Goal: Information Seeking & Learning: Check status

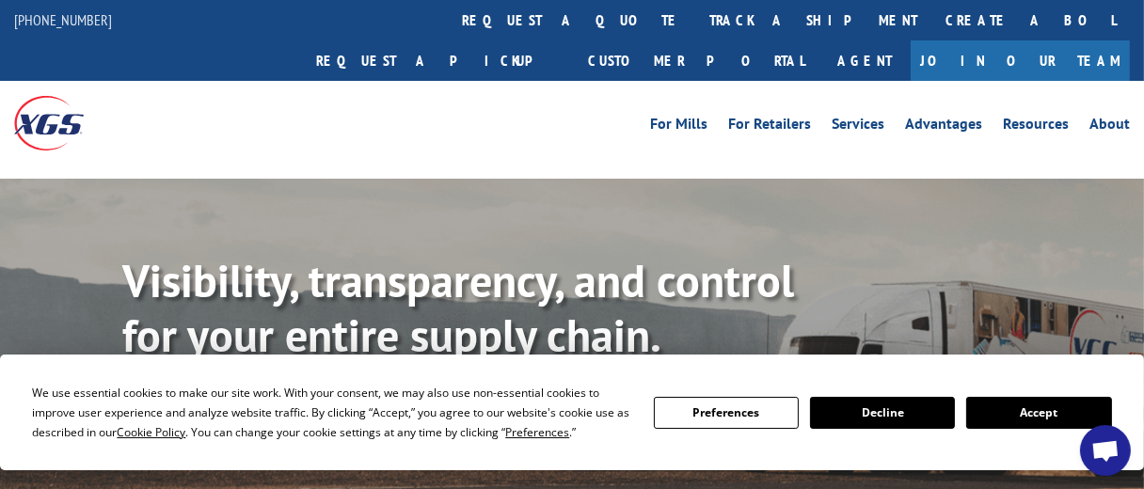
click at [1007, 402] on button "Accept" at bounding box center [1039, 413] width 145 height 32
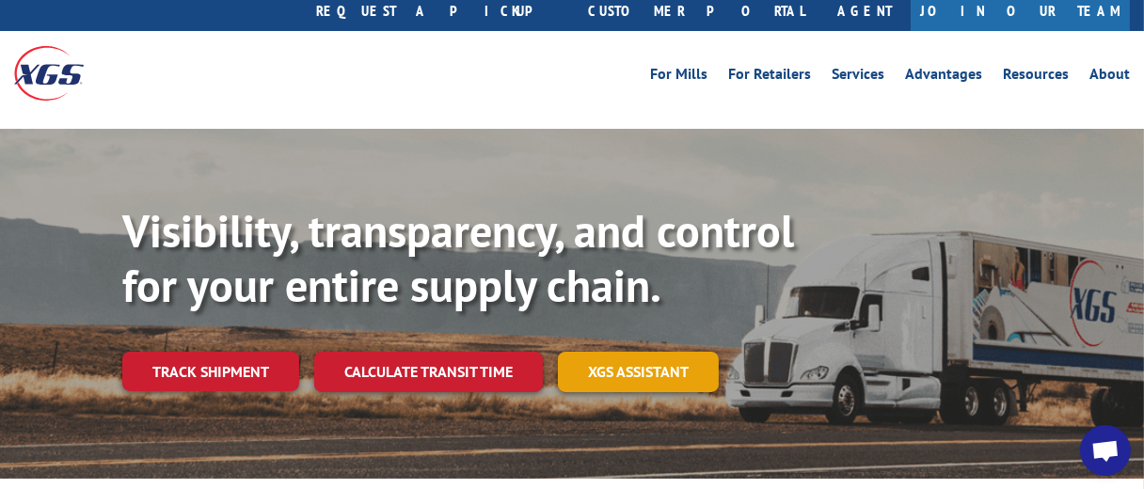
scroll to position [94, 0]
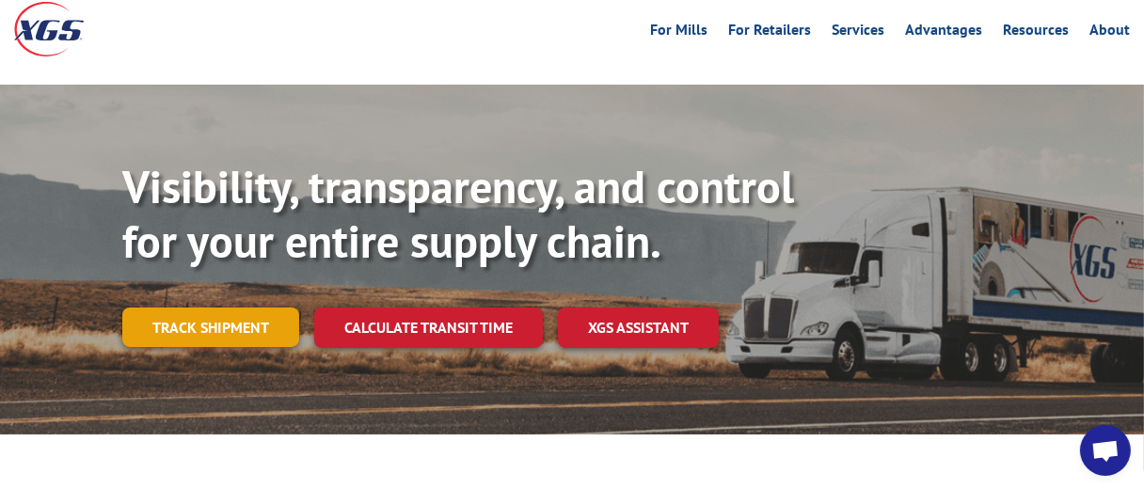
click at [175, 308] on link "Track shipment" at bounding box center [210, 328] width 177 height 40
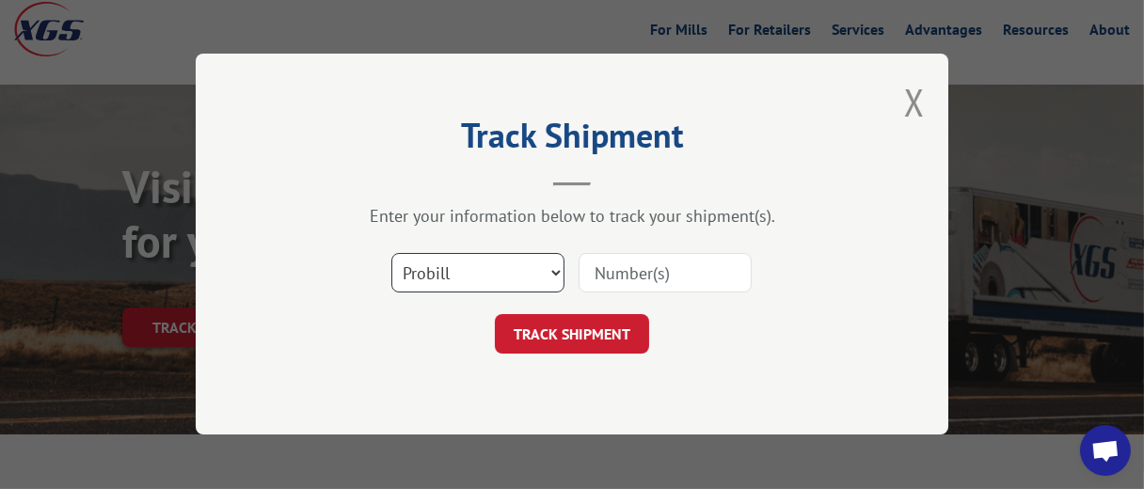
click at [481, 270] on select "Select category... Probill BOL PO" at bounding box center [478, 274] width 173 height 40
select select "bol"
click at [392, 254] on select "Select category... Probill BOL PO" at bounding box center [478, 274] width 173 height 40
click at [625, 272] on input at bounding box center [665, 274] width 173 height 40
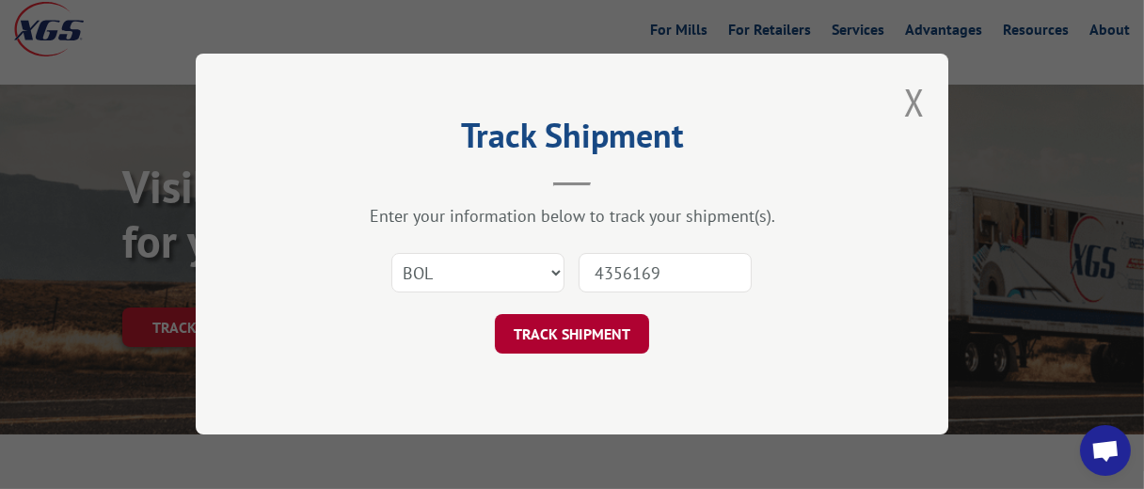
type input "4356169"
click at [583, 339] on button "TRACK SHIPMENT" at bounding box center [572, 335] width 154 height 40
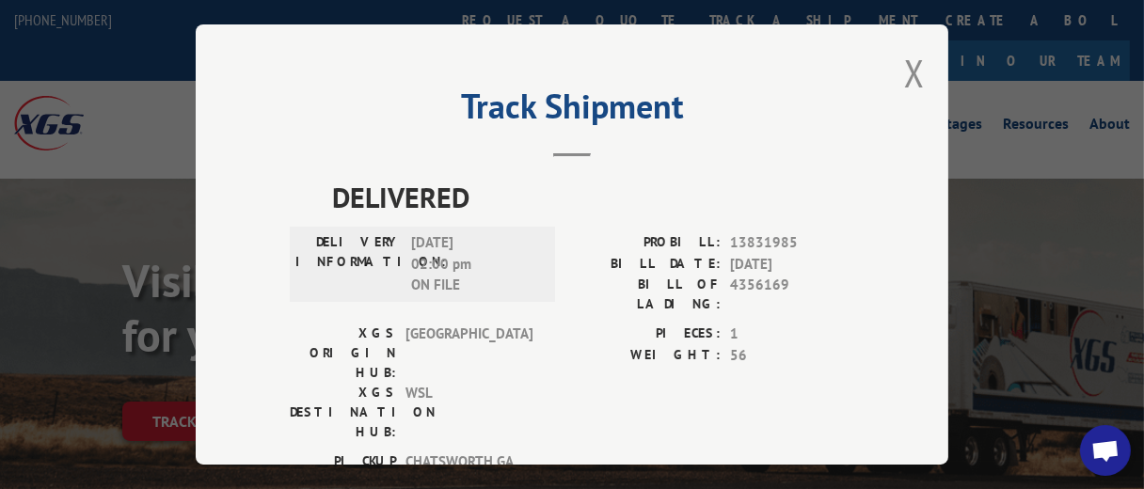
scroll to position [0, 0]
click at [909, 62] on button "Close modal" at bounding box center [914, 73] width 21 height 50
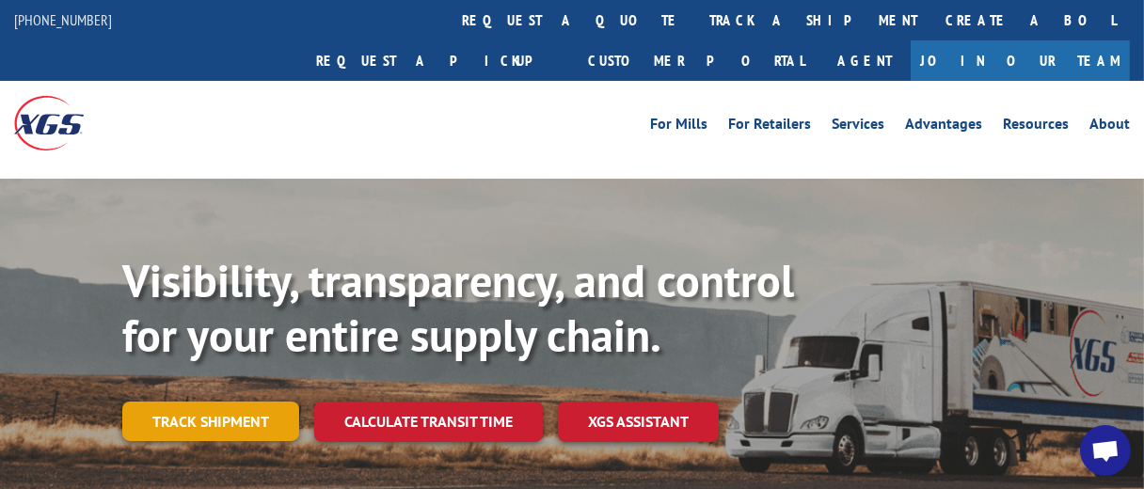
click at [189, 402] on link "Track shipment" at bounding box center [210, 422] width 177 height 40
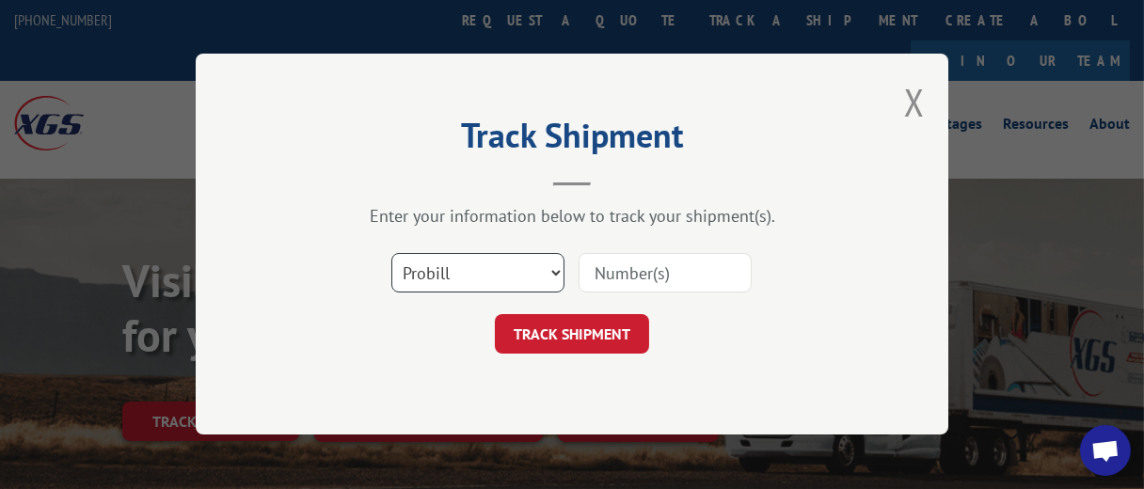
click at [520, 271] on select "Select category... Probill BOL PO" at bounding box center [478, 274] width 173 height 40
select select "bol"
click at [392, 254] on select "Select category... Probill BOL PO" at bounding box center [478, 274] width 173 height 40
click at [651, 274] on input at bounding box center [665, 274] width 173 height 40
type input "4456267"
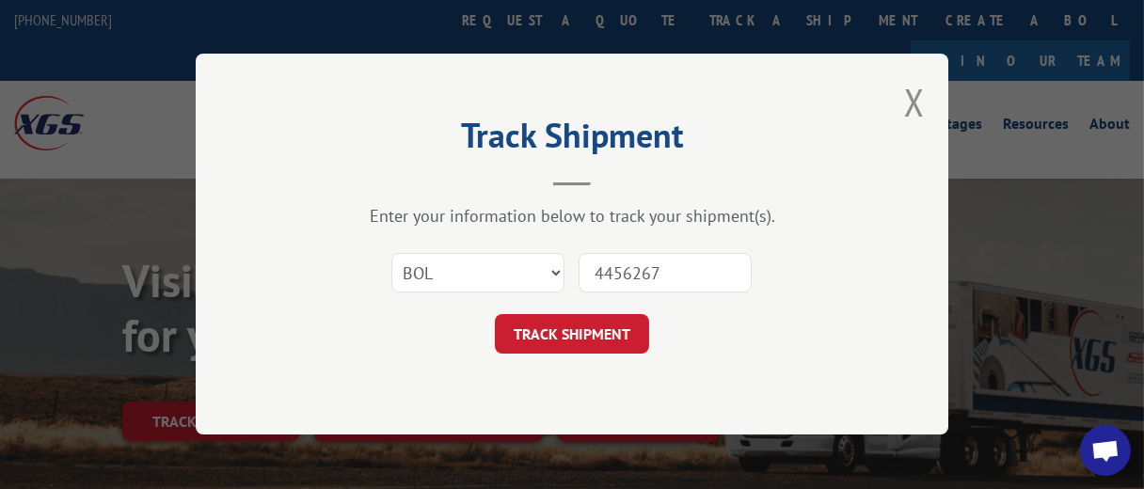
click at [615, 334] on button "TRACK SHIPMENT" at bounding box center [572, 335] width 154 height 40
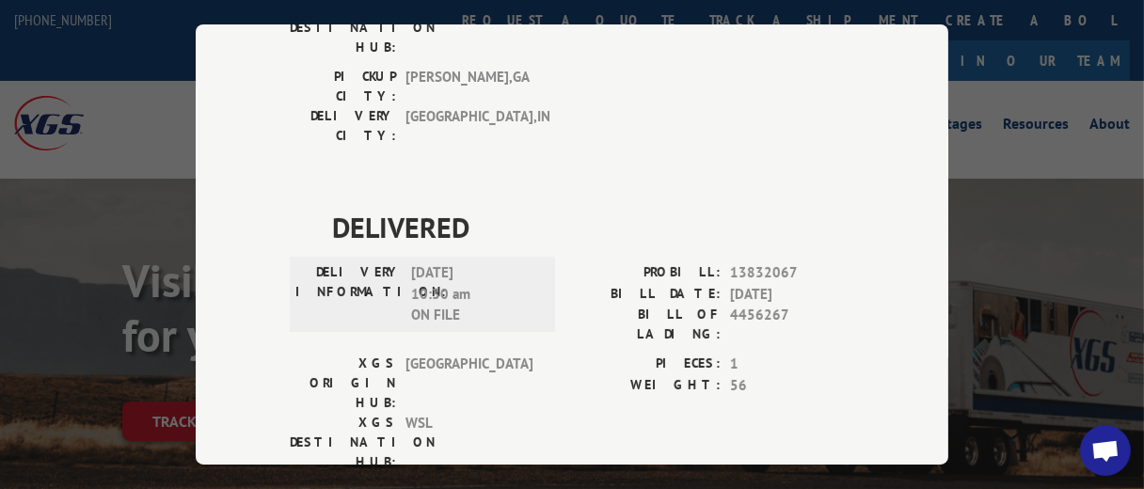
scroll to position [388, 0]
